Goal: Information Seeking & Learning: Learn about a topic

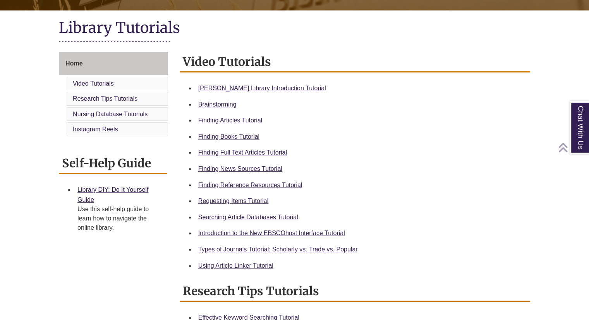
scroll to position [166, 0]
click at [255, 183] on link "Finding Reference Resources Tutorial" at bounding box center [250, 185] width 104 height 7
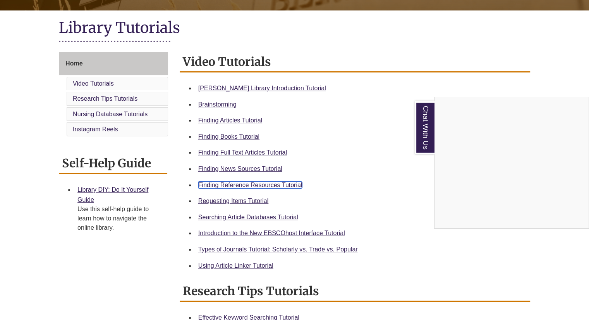
scroll to position [0, 0]
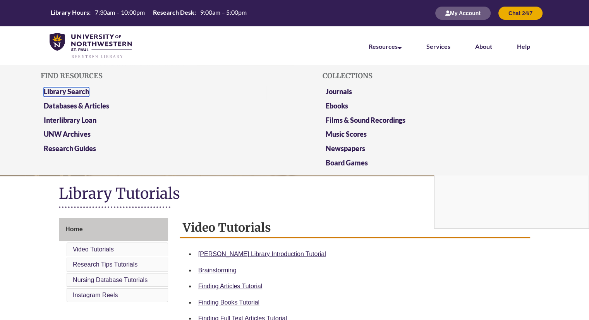
click at [69, 89] on link "Library Search" at bounding box center [66, 92] width 45 height 10
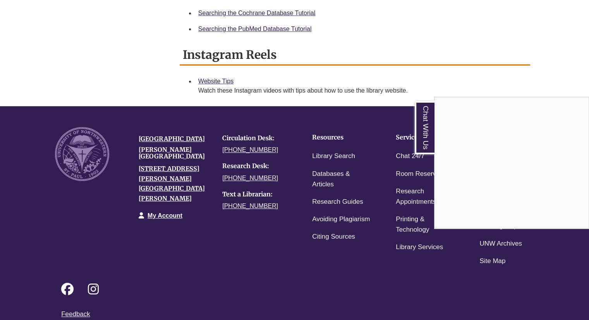
scroll to position [570, 0]
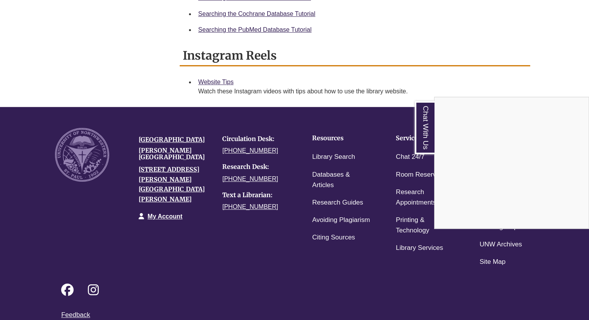
click at [322, 178] on div "Chat With Us" at bounding box center [294, 160] width 589 height 320
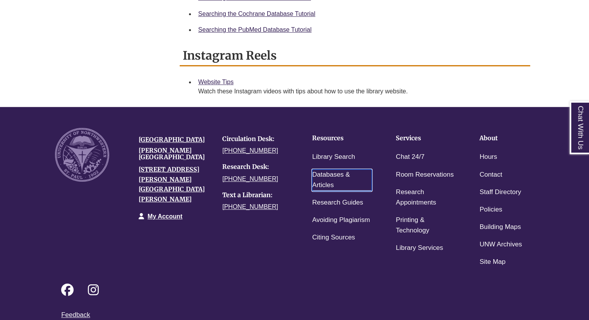
click at [329, 174] on link "Databases & Articles" at bounding box center [342, 180] width 60 height 22
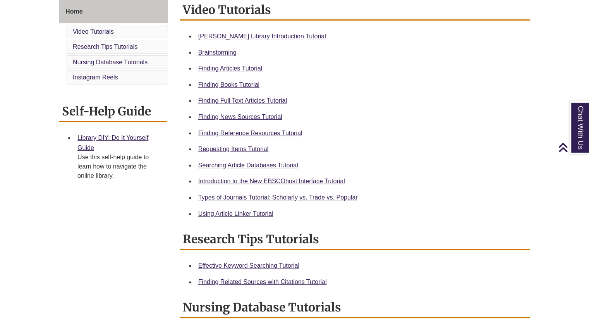
scroll to position [0, 0]
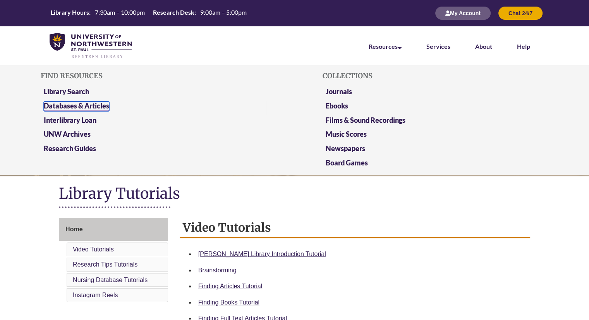
click at [68, 104] on link "Databases & Articles" at bounding box center [76, 106] width 65 height 10
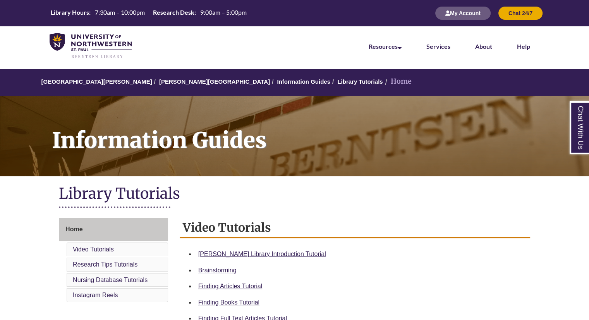
scroll to position [3, 0]
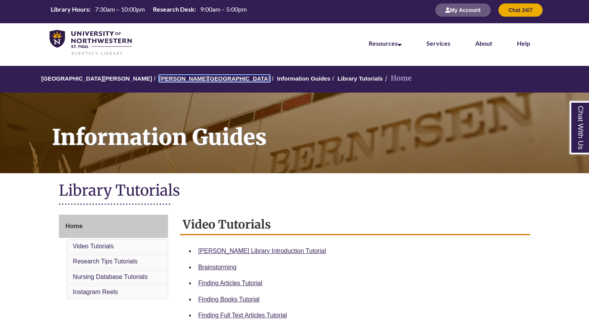
click at [163, 78] on link "[PERSON_NAME][GEOGRAPHIC_DATA]" at bounding box center [214, 78] width 111 height 7
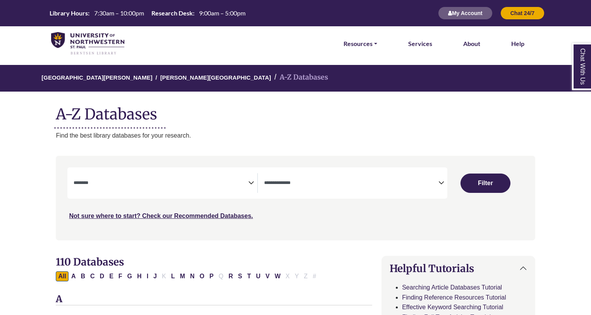
select select "Database Subject Filter"
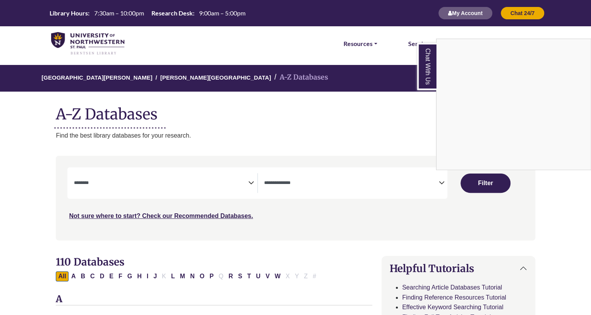
click at [440, 178] on div "Chat With Us" at bounding box center [295, 157] width 591 height 315
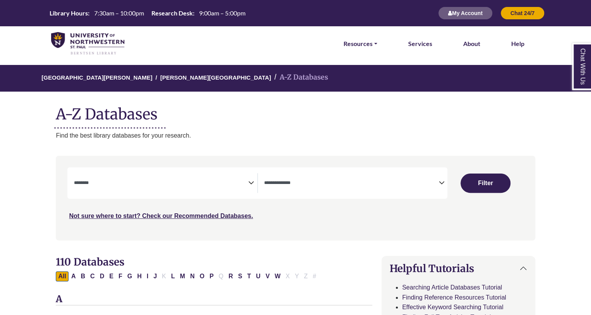
click at [440, 184] on icon "Search filters" at bounding box center [441, 182] width 6 height 12
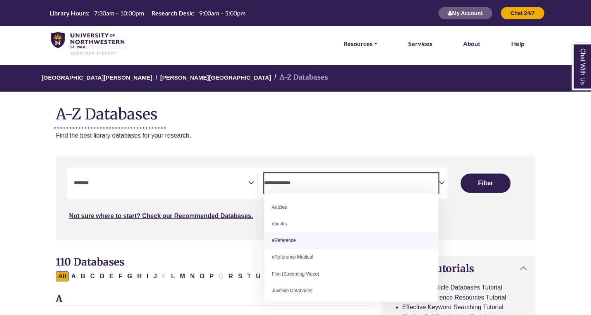
select select "*****"
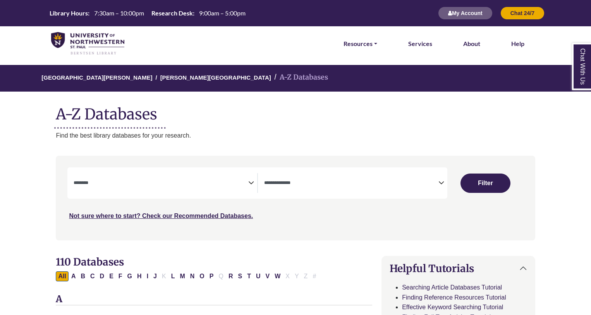
select select "Database Subject Filter"
select select "Database Types Filter"
drag, startPoint x: 364, startPoint y: 45, endPoint x: 373, endPoint y: 42, distance: 9.8
click at [373, 42] on link "Resources" at bounding box center [360, 44] width 34 height 10
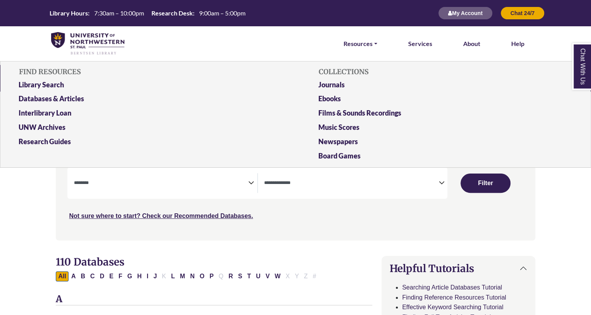
click at [119, 174] on span "Search filters" at bounding box center [161, 183] width 174 height 20
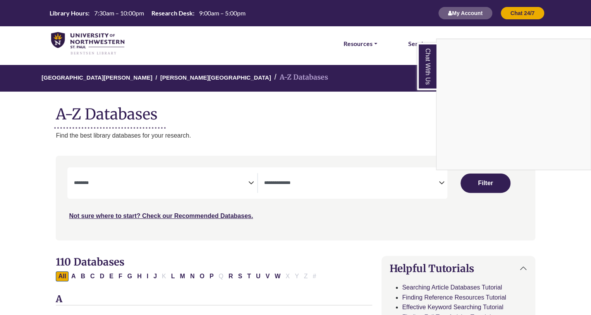
click at [230, 148] on div "Chat With Us" at bounding box center [295, 157] width 591 height 315
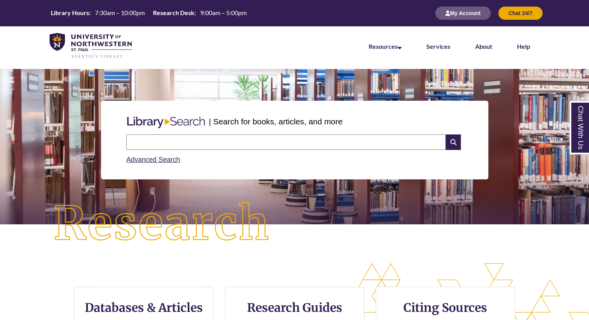
click at [142, 141] on input "text" at bounding box center [285, 141] width 319 height 15
click at [203, 142] on input "**********" at bounding box center [285, 141] width 319 height 15
type input "**********"
drag, startPoint x: 229, startPoint y: 140, endPoint x: 108, endPoint y: 141, distance: 120.8
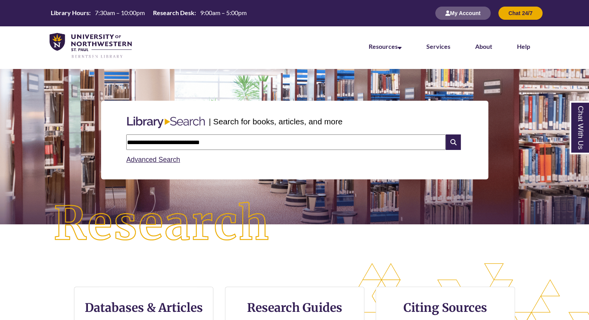
click at [108, 141] on div "**********" at bounding box center [294, 140] width 387 height 79
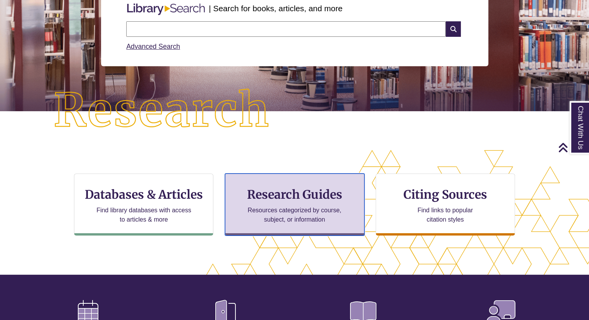
click at [290, 206] on p "Resources categorized by course, subject, or information" at bounding box center [294, 215] width 101 height 19
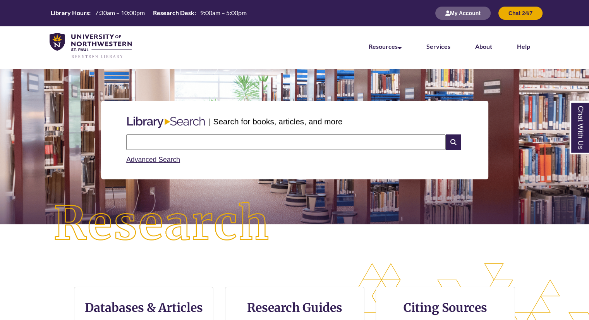
scroll to position [120, 0]
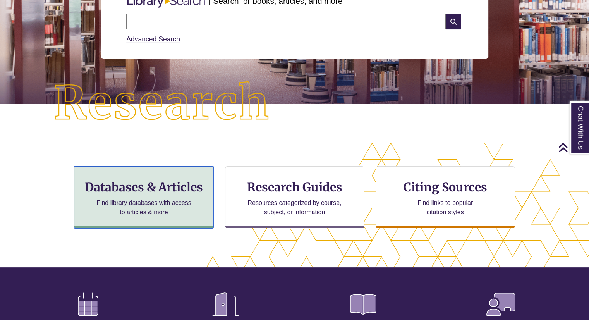
click at [130, 200] on p "Find library databases with access to articles & more" at bounding box center [143, 207] width 101 height 19
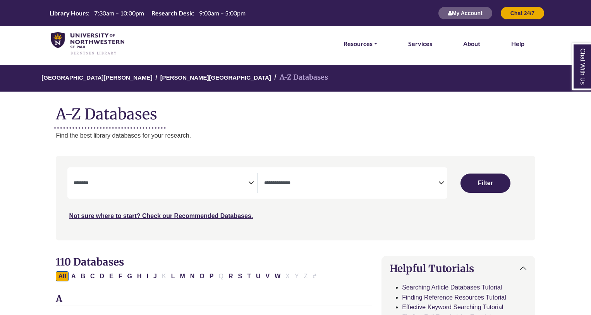
select select "Database Subject Filter"
click at [93, 180] on span "Search filters" at bounding box center [161, 182] width 174 height 7
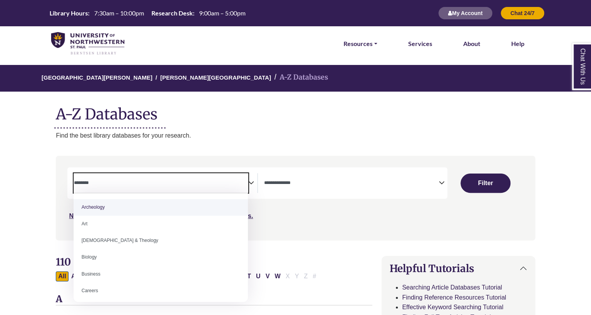
click at [224, 127] on div "University of Northwestern - St. Paul Berntsen Library A-Z Databases A-Z Databa…" at bounding box center [295, 102] width 502 height 75
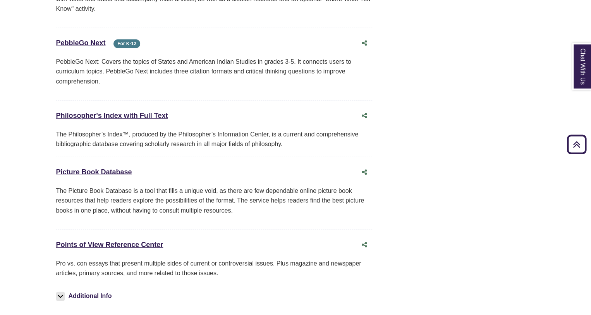
scroll to position [5439, 0]
click at [139, 241] on link "Points of View Reference Center This link opens in a new window" at bounding box center [109, 245] width 107 height 8
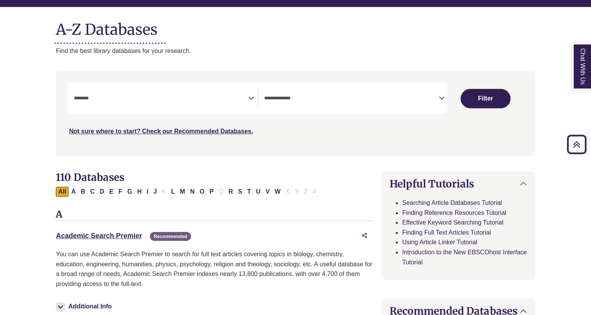
scroll to position [71, 0]
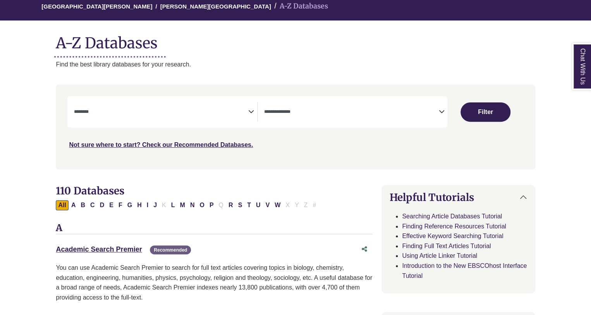
click at [441, 112] on icon "Search filters" at bounding box center [441, 111] width 6 height 12
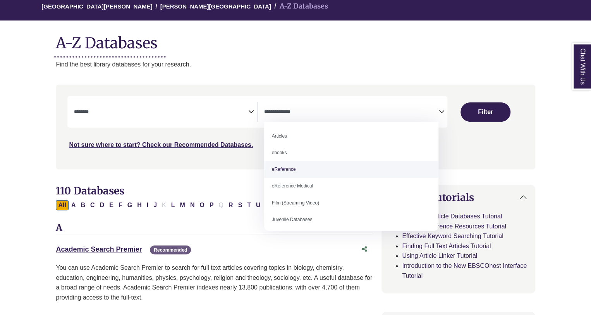
select select "*****"
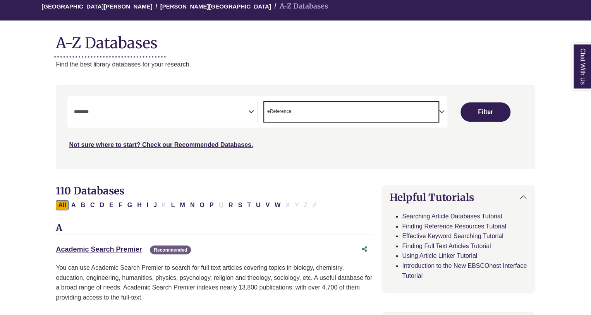
click at [252, 113] on icon "Search filters" at bounding box center [251, 111] width 6 height 12
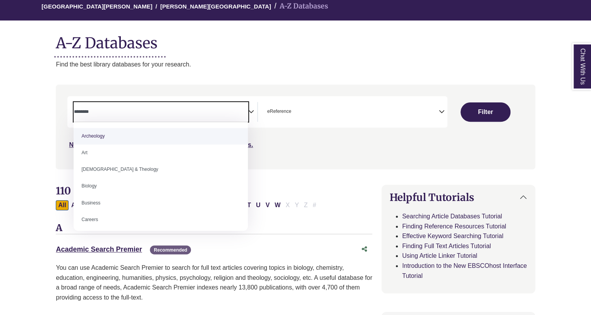
click at [166, 108] on span "Search filters" at bounding box center [161, 111] width 174 height 7
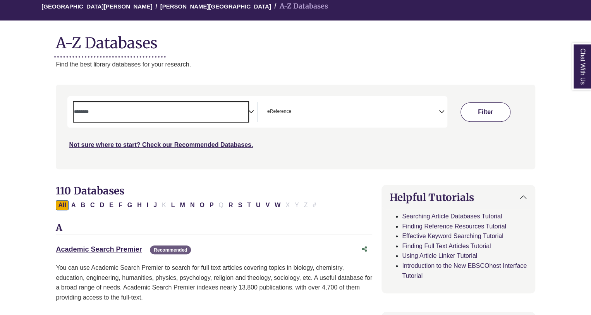
click at [480, 113] on button "Filter" at bounding box center [485, 112] width 50 height 19
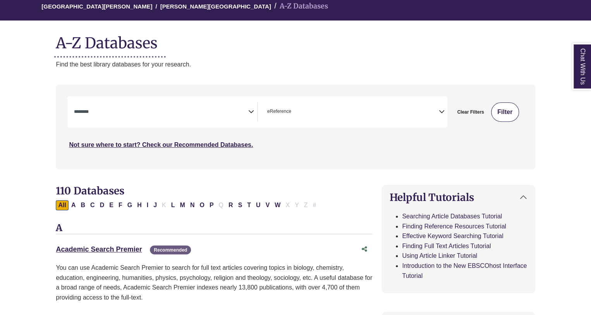
select select "Database Subject Filter"
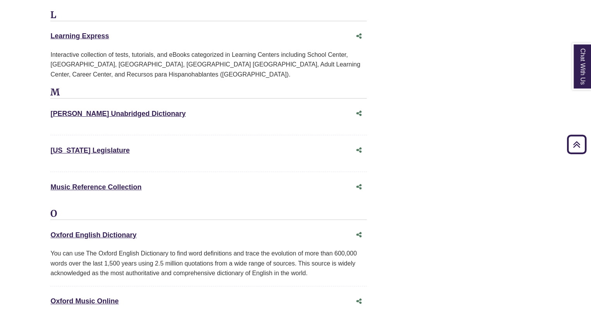
scroll to position [1294, 5]
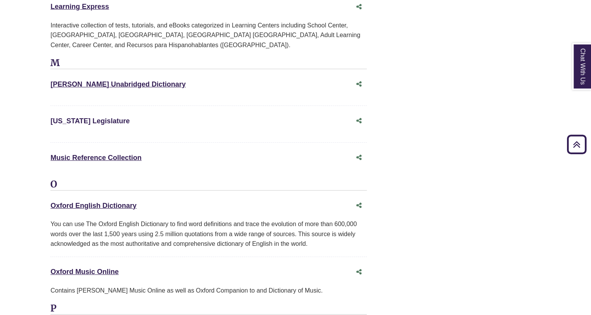
click at [87, 117] on link "Minnesota Legislature This link opens in a new window" at bounding box center [89, 121] width 79 height 8
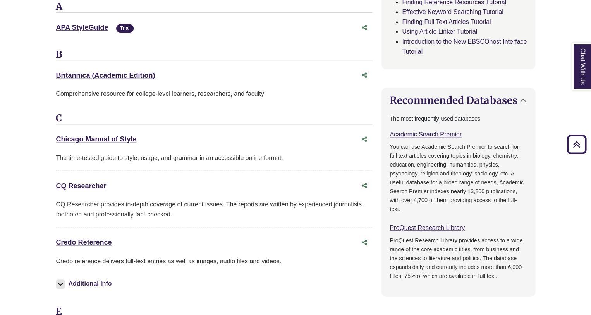
scroll to position [292, 0]
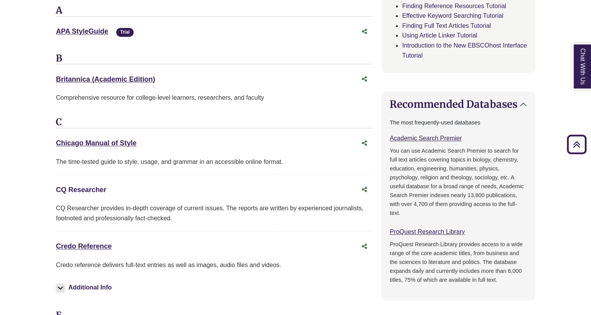
click at [77, 188] on link "CQ Researcher This link opens in a new window" at bounding box center [81, 190] width 50 height 8
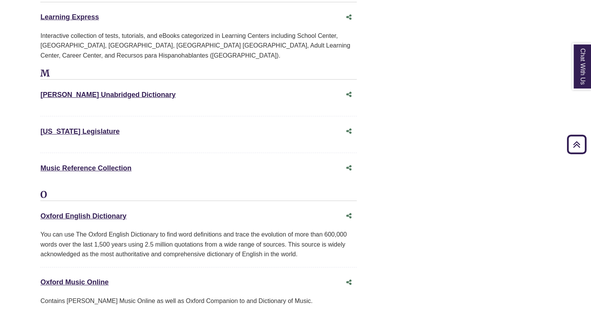
scroll to position [1283, 15]
click at [90, 127] on link "Minnesota Legislature This link opens in a new window" at bounding box center [79, 131] width 79 height 8
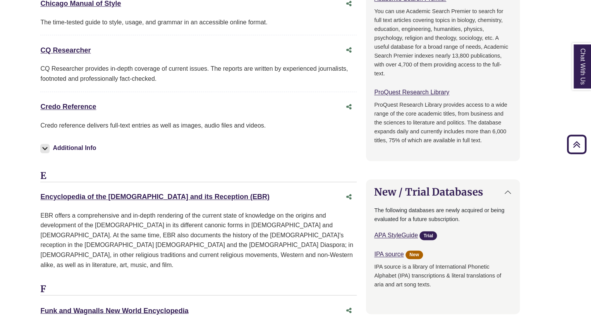
scroll to position [482, 15]
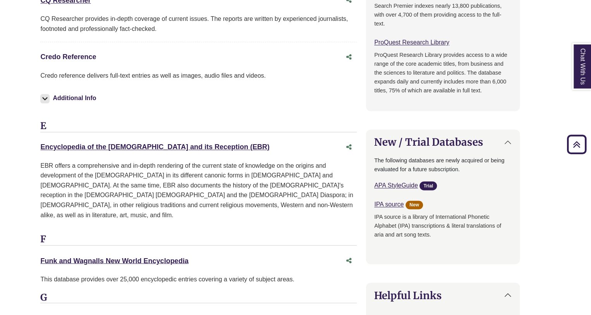
click at [73, 53] on link "Credo Reference This link opens in a new window" at bounding box center [68, 57] width 56 height 8
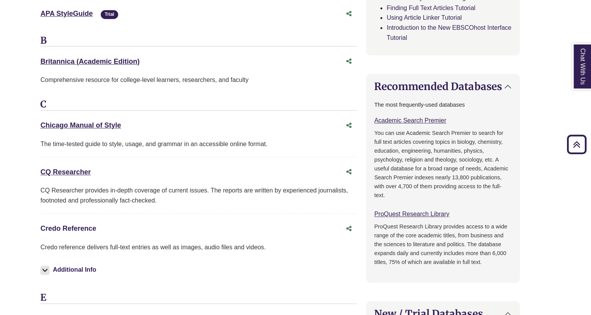
scroll to position [310, 15]
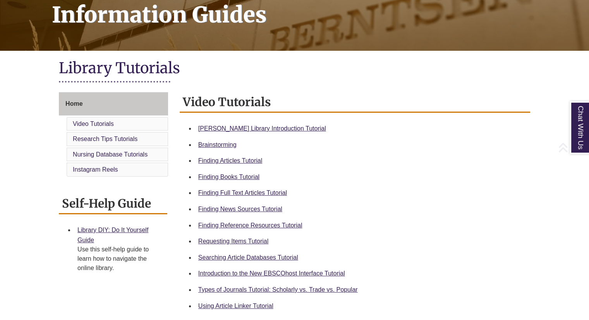
scroll to position [140, 0]
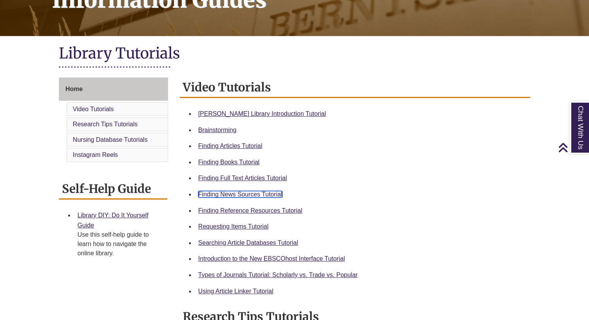
click at [229, 195] on link "Finding News Sources Tutorial" at bounding box center [240, 194] width 84 height 7
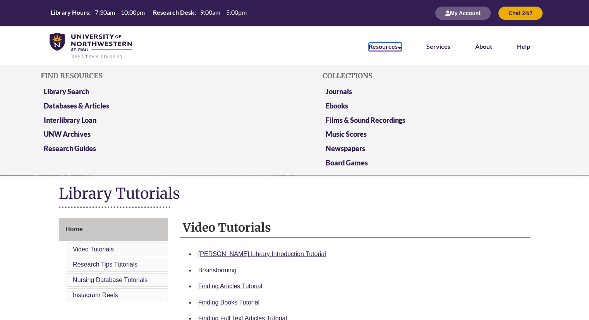
click at [393, 50] on link "Resources" at bounding box center [384, 47] width 33 height 9
click at [77, 92] on link "Library Search" at bounding box center [66, 92] width 45 height 10
